Goal: Transaction & Acquisition: Purchase product/service

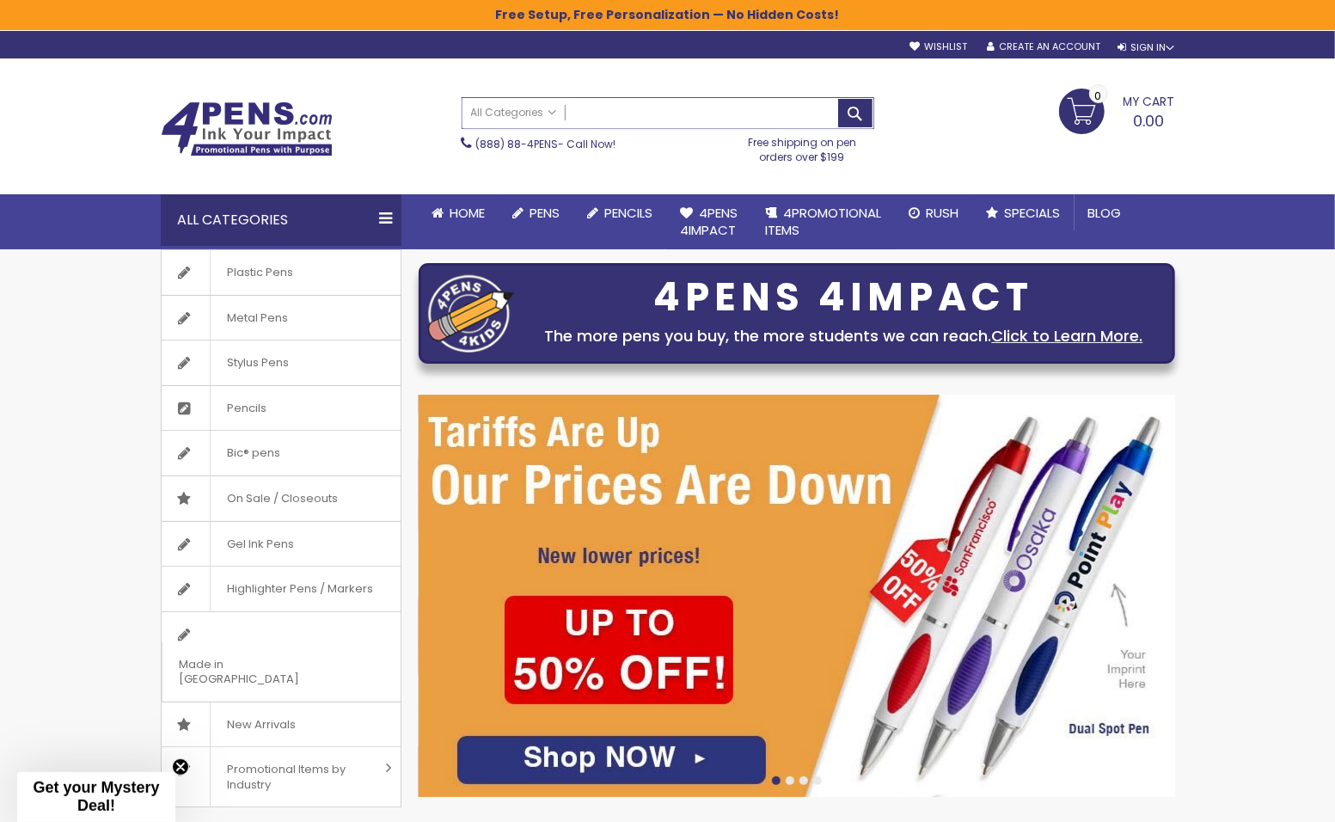
click at [636, 106] on input "Search" at bounding box center [667, 113] width 411 height 30
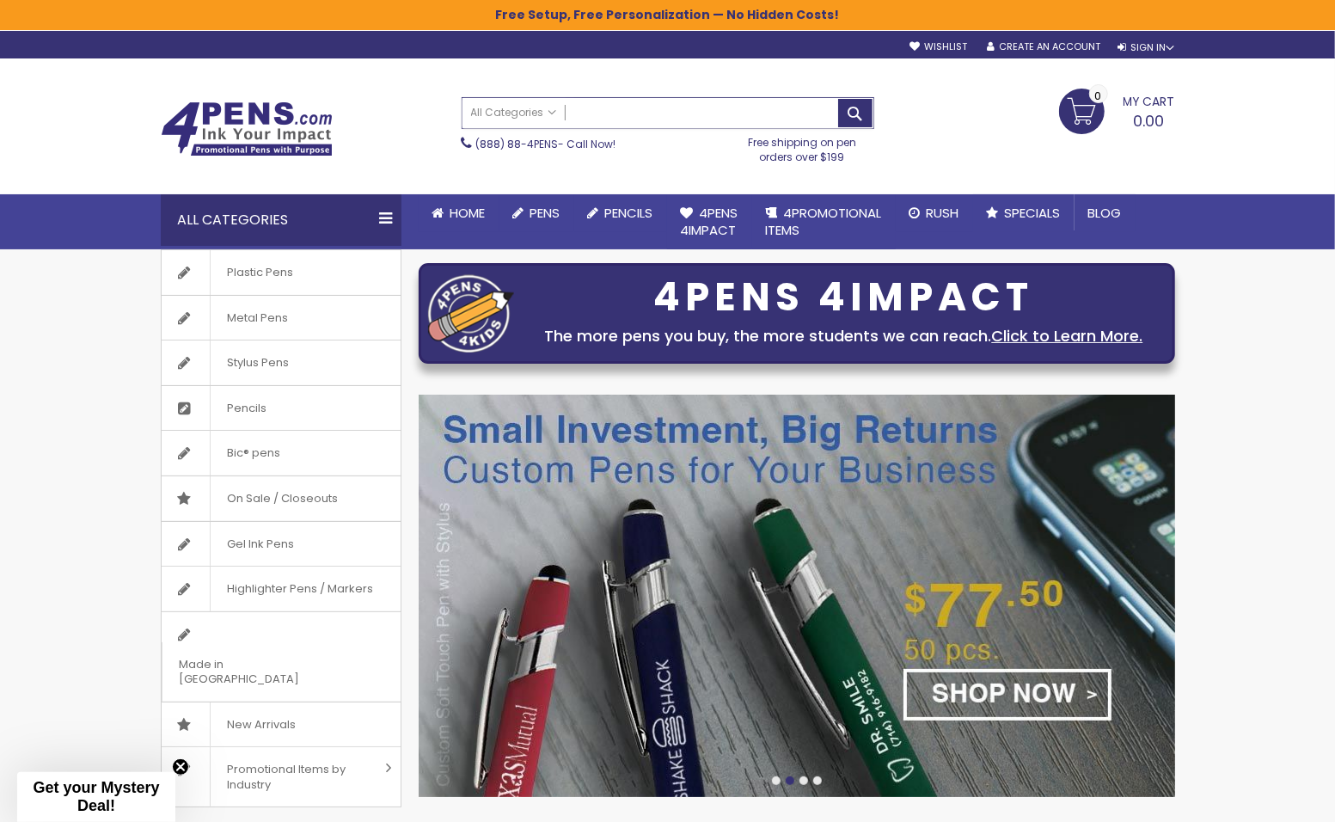
click at [680, 112] on input "Search" at bounding box center [667, 113] width 411 height 30
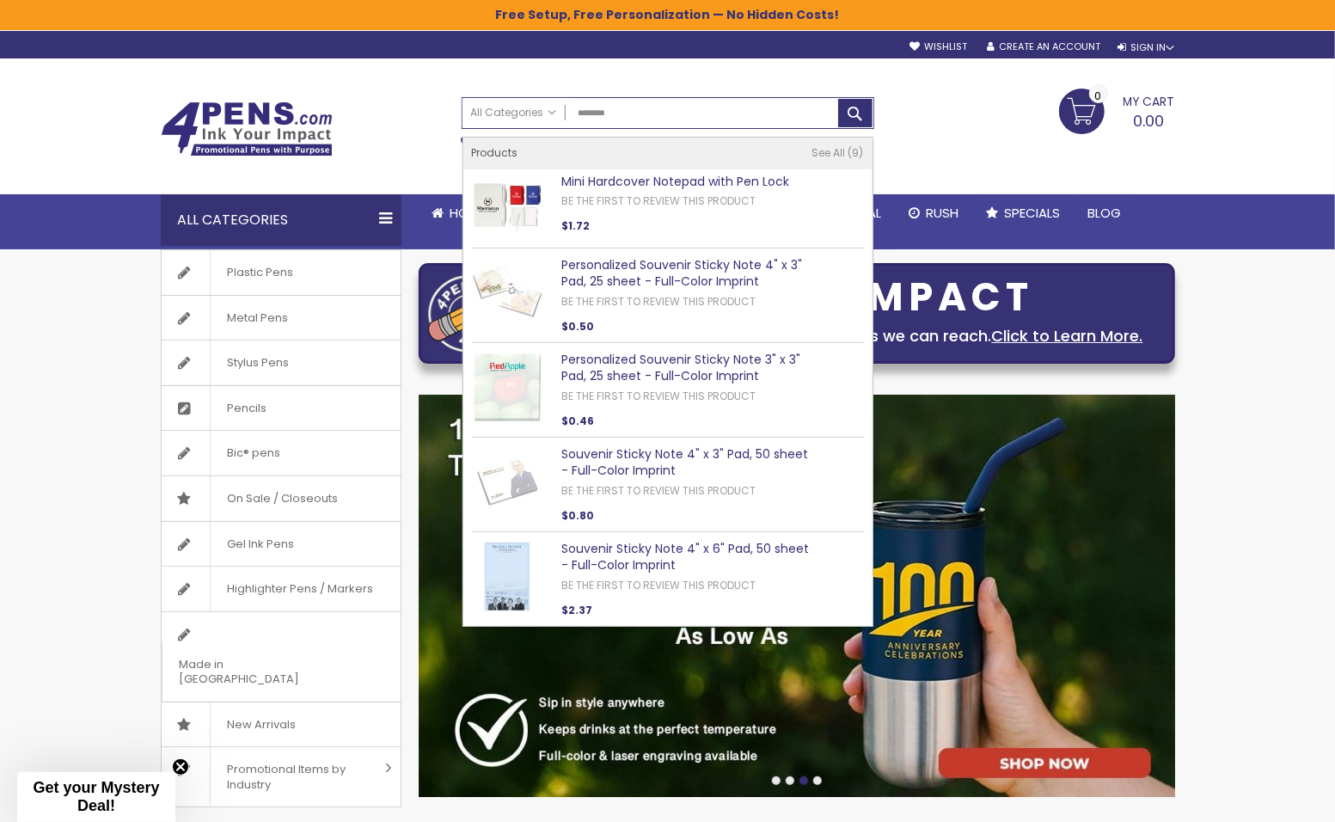
type input "********"
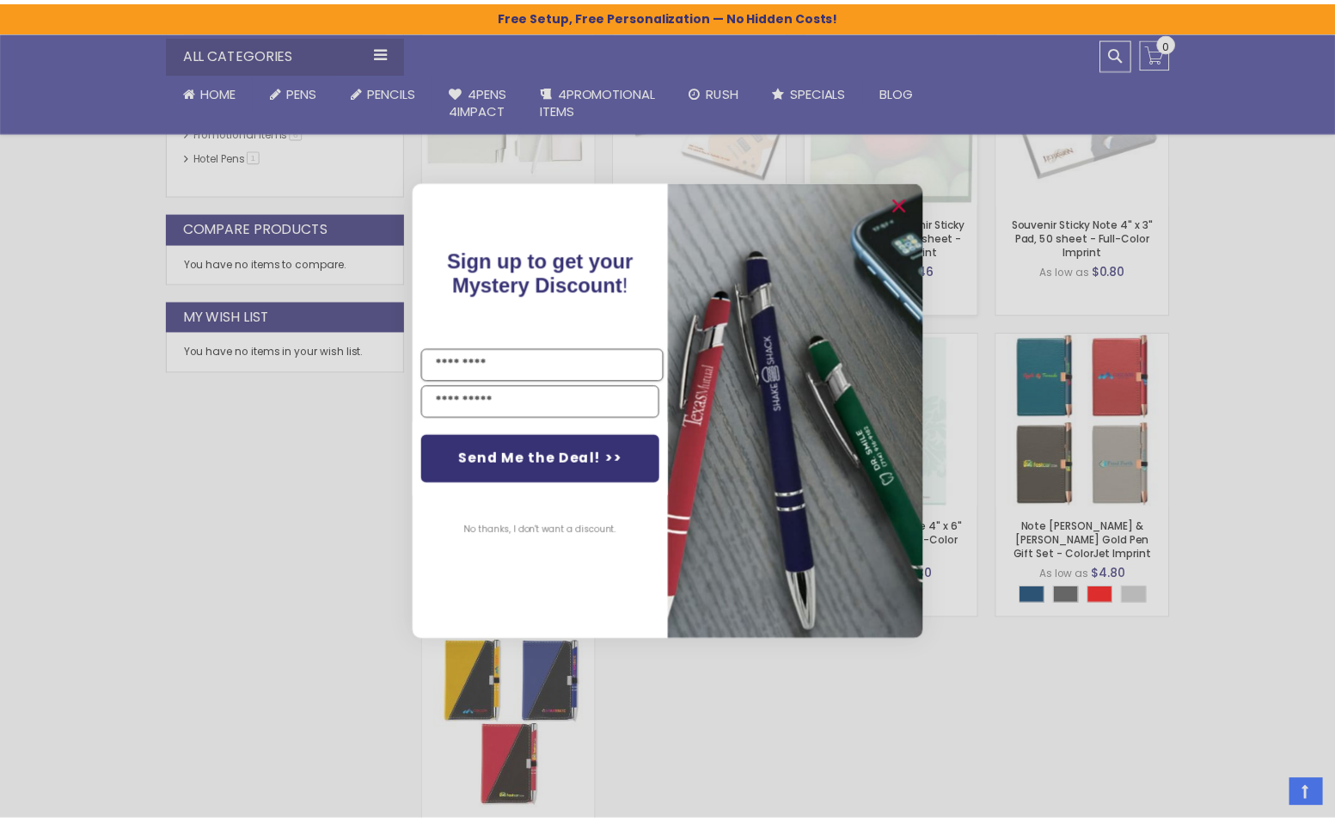
scroll to position [387, 0]
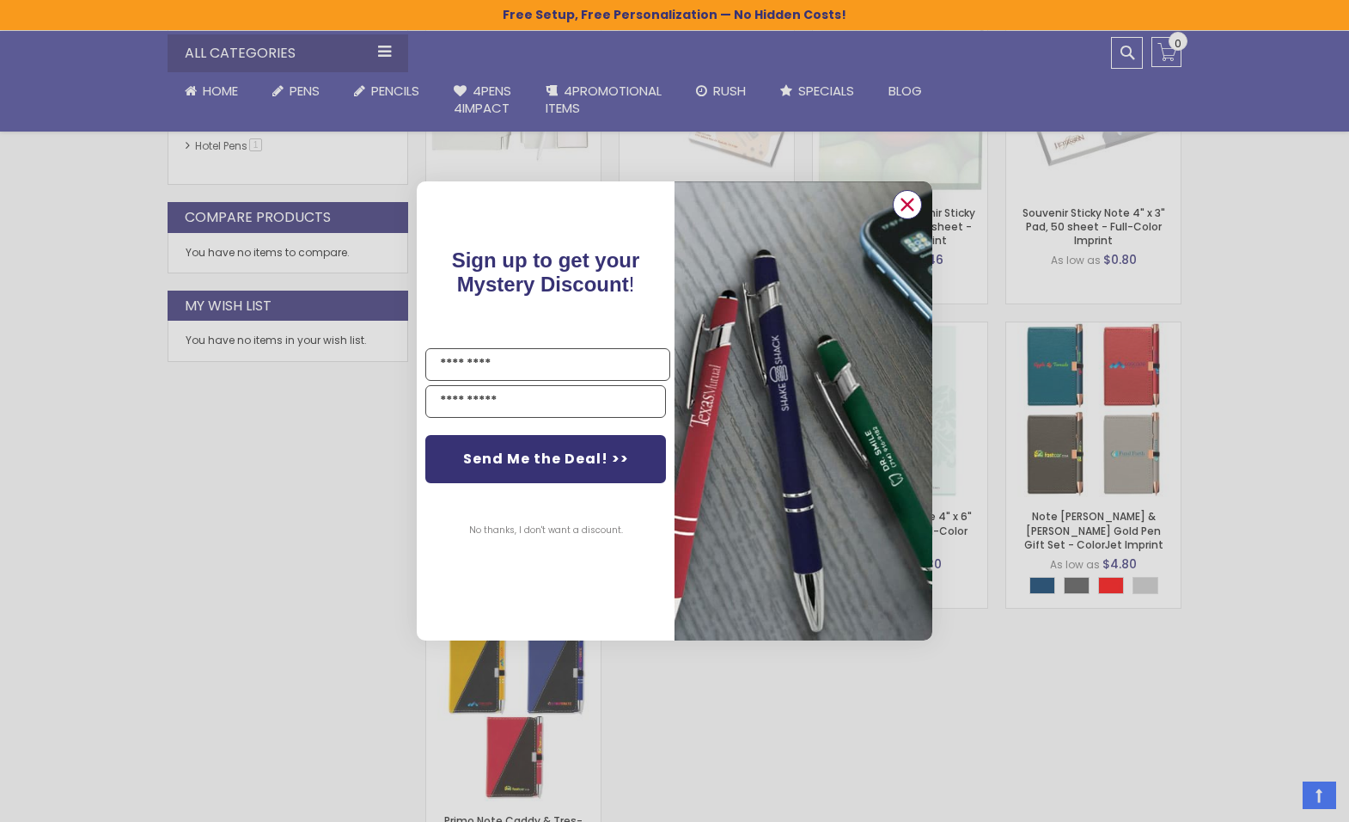
click at [912, 202] on circle "Close dialog" at bounding box center [908, 205] width 26 height 26
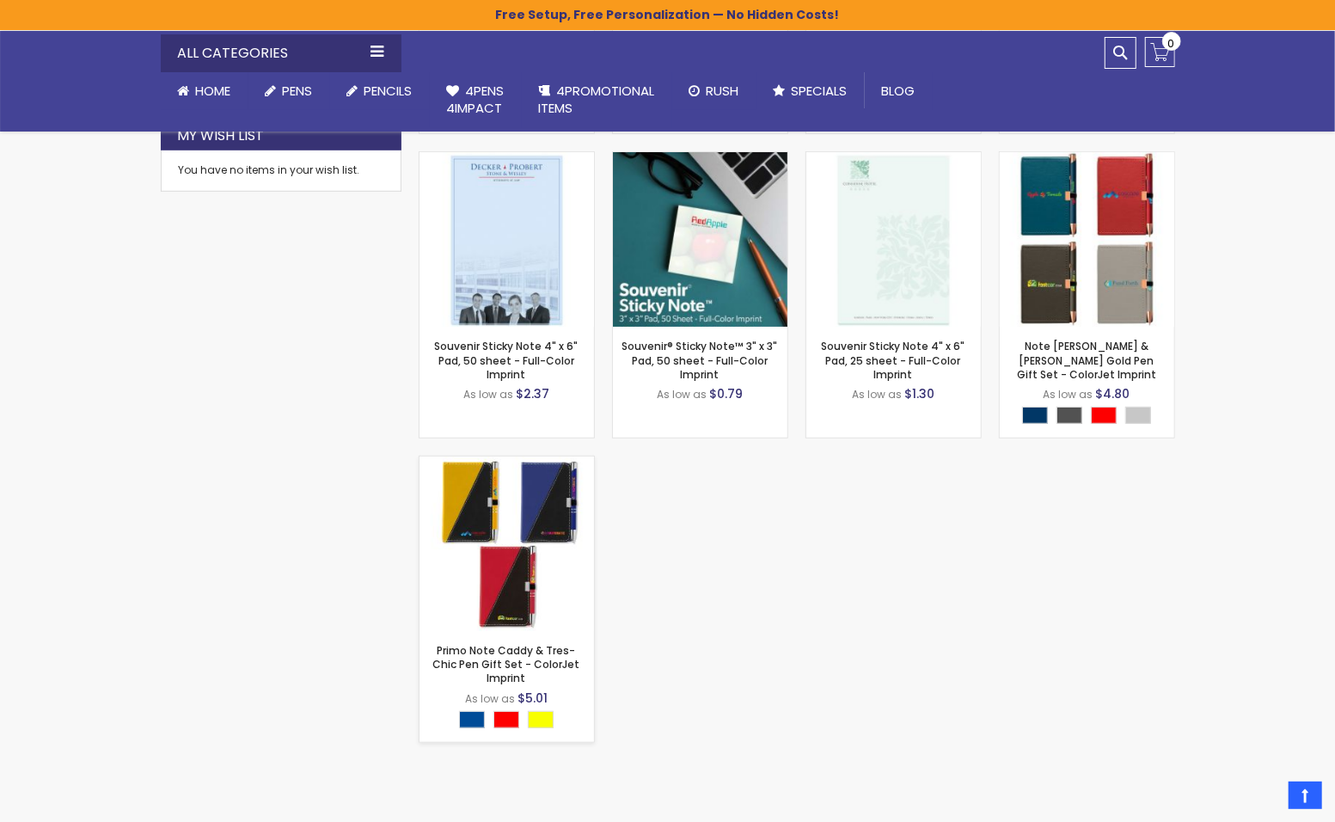
scroll to position [565, 0]
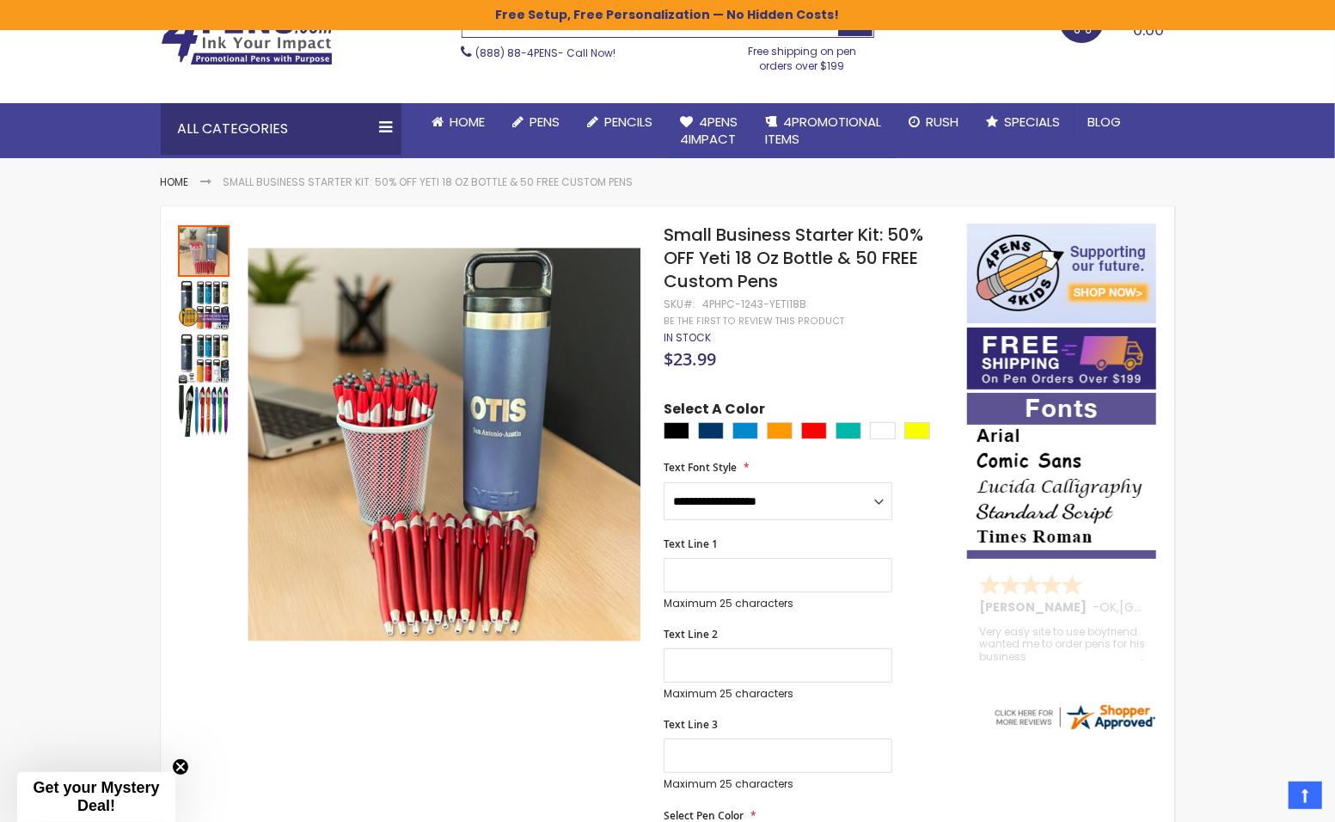
scroll to position [73, 0]
